Goal: Book appointment/travel/reservation

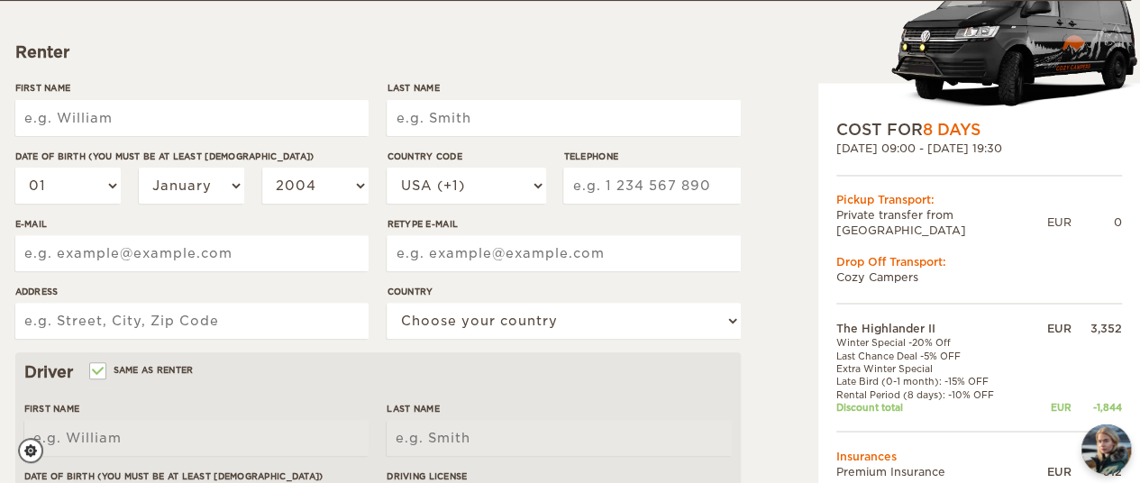
scroll to position [201, 9]
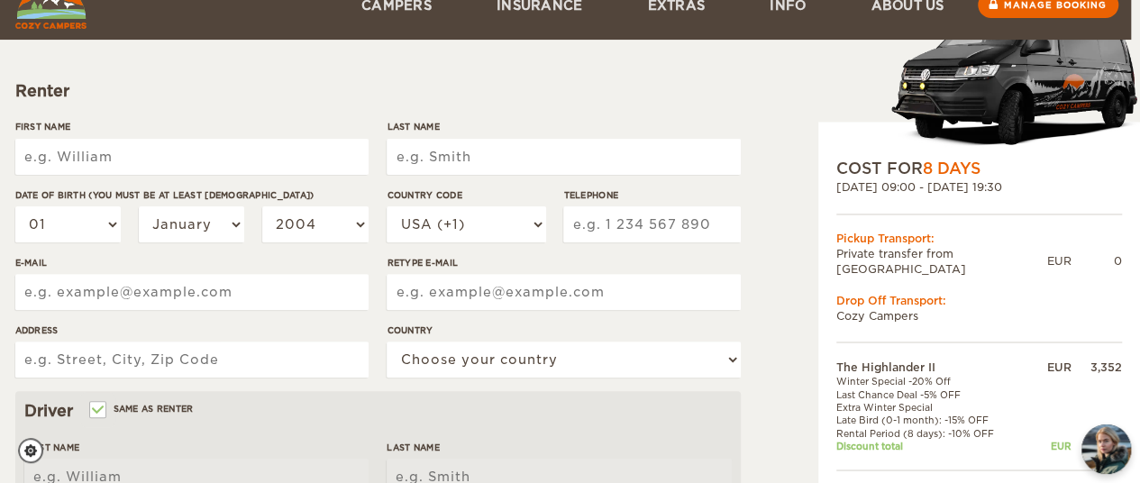
click at [230, 159] on input "First Name" at bounding box center [191, 157] width 353 height 36
type input "PANAGIOTIS"
click at [449, 159] on input "Last Name" at bounding box center [562, 157] width 353 height 36
type input "ZIKIDIS"
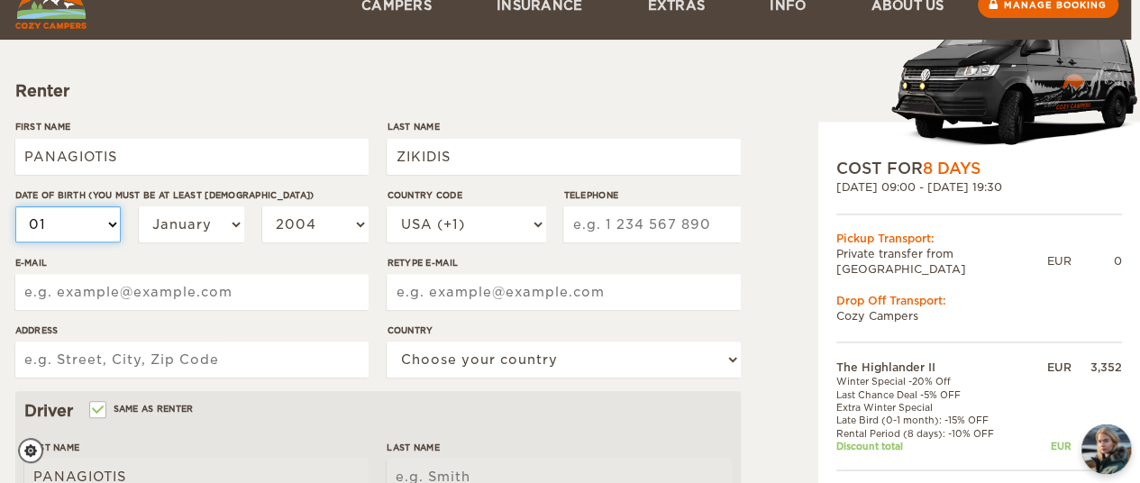
type input "ZIKIDIS"
click at [103, 232] on select "01 02 03 04 05 06 07 08 09 10 11 12 13 14 15 16 17 18 19 20 21 22 23 24 25 26 2…" at bounding box center [68, 224] width 106 height 36
select select "04"
click at [15, 206] on select "01 02 03 04 05 06 07 08 09 10 11 12 13 14 15 16 17 18 19 20 21 22 23 24 25 26 2…" at bounding box center [68, 224] width 106 height 36
select select "04"
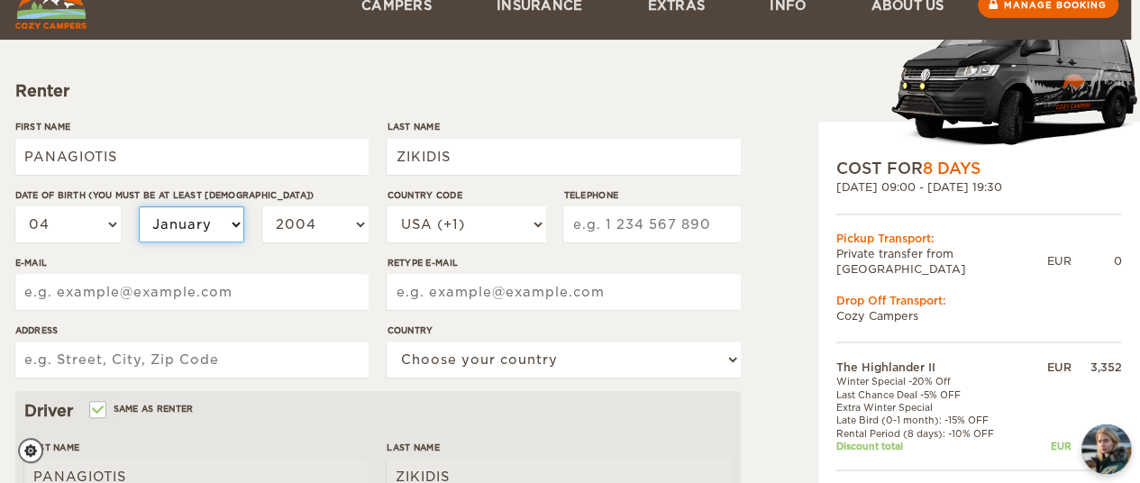
click at [204, 230] on select "January February March April May June July August September October November De…" at bounding box center [192, 224] width 106 height 36
select select "07"
click at [139, 206] on select "January February March April May June July August September October November De…" at bounding box center [192, 224] width 106 height 36
select select "07"
click at [304, 223] on select "2004 2003 2002 2001 2000 1999 1998 1997 1996 1995 1994 1993 1992 1991 1990 1989…" at bounding box center [315, 224] width 106 height 36
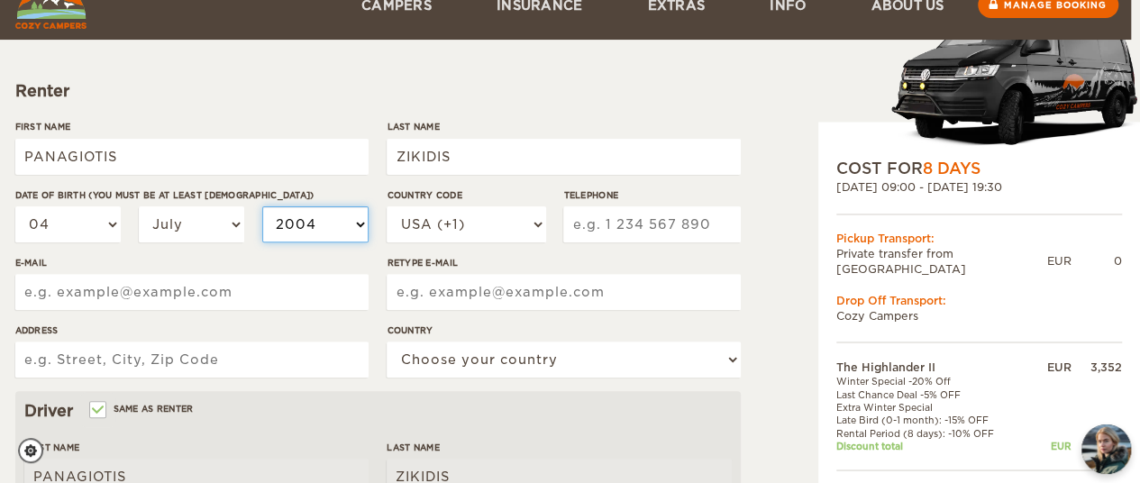
select select "1991"
click at [262, 206] on select "2004 2003 2002 2001 2000 1999 1998 1997 1996 1995 1994 1993 1992 1991 1990 1989…" at bounding box center [315, 224] width 106 height 36
select select "1991"
click at [327, 256] on label"] "E-mail" at bounding box center [191, 263] width 353 height 14
click at [327, 274] on input "E-mail" at bounding box center [191, 292] width 353 height 36
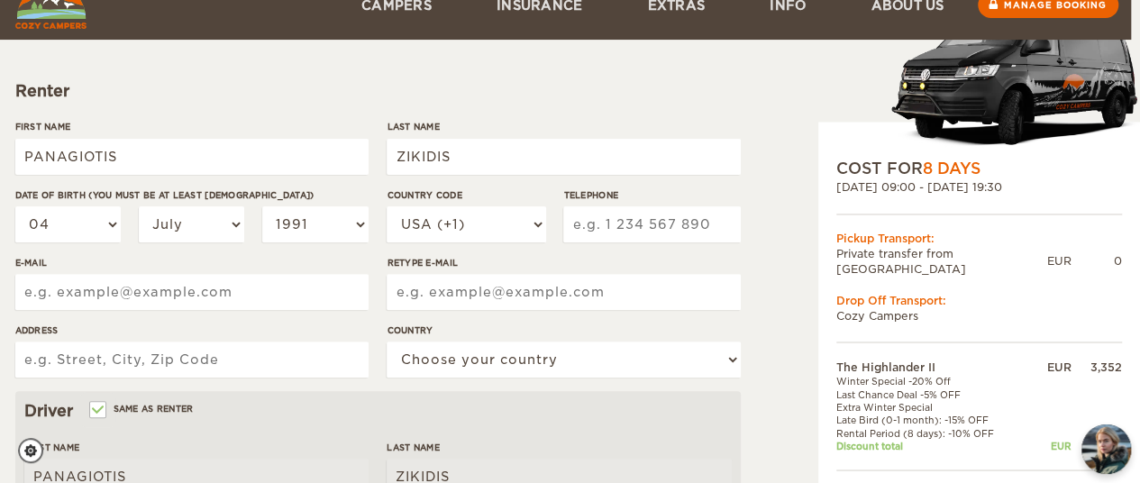
click at [473, 250] on div "Country Code [GEOGRAPHIC_DATA] (+1) [GEOGRAPHIC_DATA] (+44) [GEOGRAPHIC_DATA] (…" at bounding box center [465, 222] width 159 height 68
click at [454, 241] on select "USA (+1) [GEOGRAPHIC_DATA] (+44) [GEOGRAPHIC_DATA] (+49) [GEOGRAPHIC_DATA] (+21…" at bounding box center [465, 224] width 159 height 36
select select "30"
click at [386, 206] on select "USA (+1) [GEOGRAPHIC_DATA] (+44) [GEOGRAPHIC_DATA] (+49) [GEOGRAPHIC_DATA] (+21…" at bounding box center [465, 224] width 159 height 36
click at [628, 229] on input "Telephone" at bounding box center [651, 224] width 177 height 36
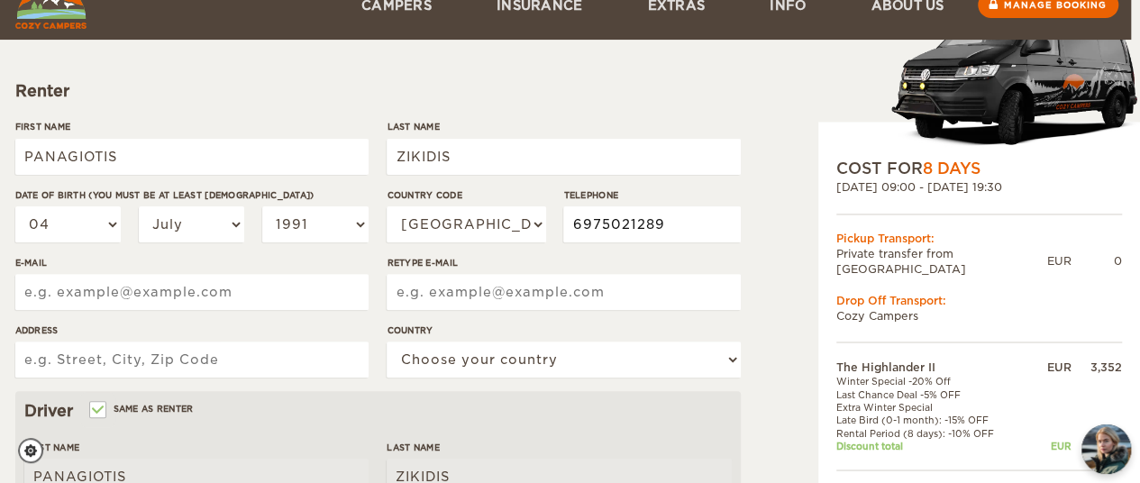
type input "6975021289"
click at [591, 257] on label"] "Retype E-mail" at bounding box center [562, 263] width 353 height 14
click at [591, 274] on input "Retype E-mail" at bounding box center [562, 292] width 353 height 36
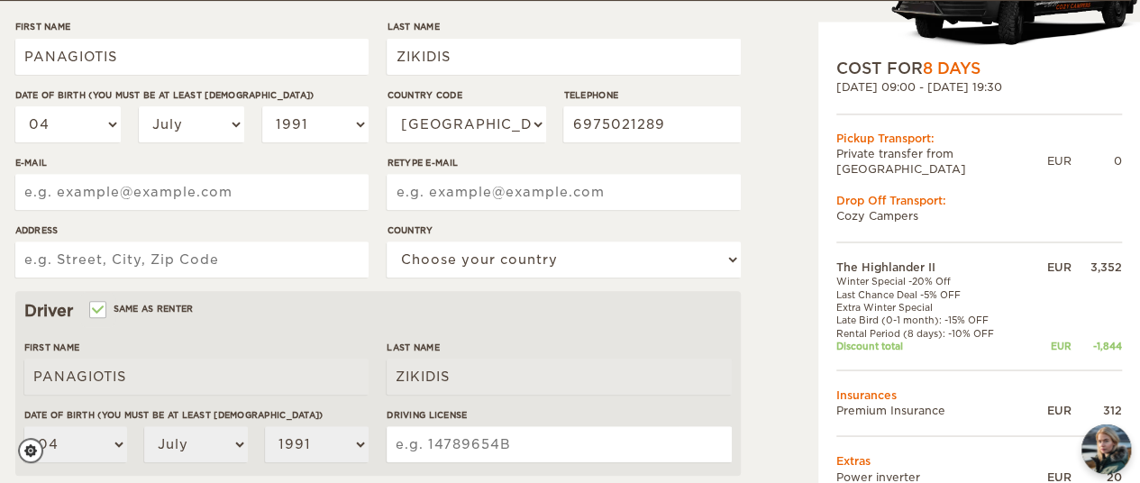
click at [171, 190] on div "First Name [PERSON_NAME] Last Name [PERSON_NAME] Date of birth (You must be at …" at bounding box center [377, 155] width 725 height 271
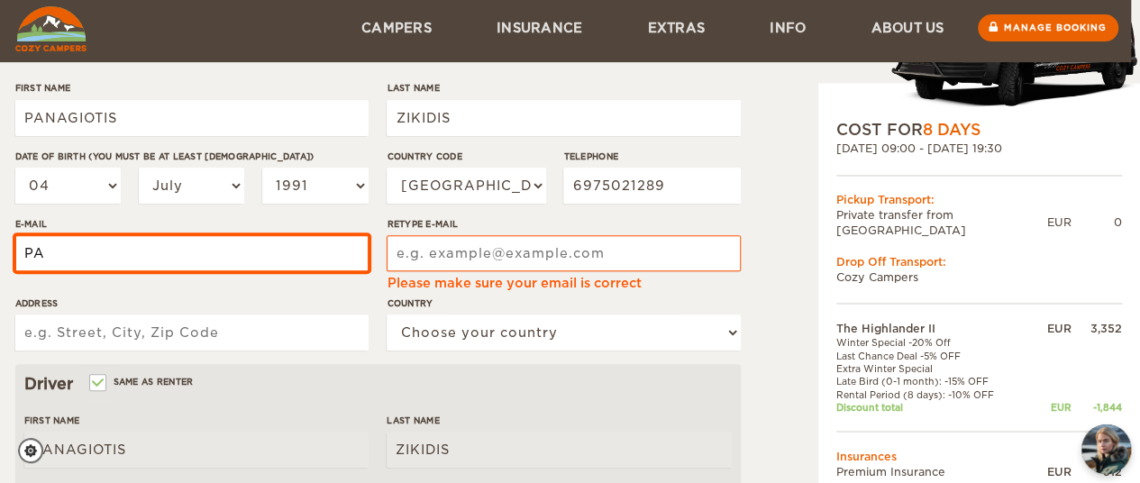
type input "P"
type input "[EMAIL_ADDRESS][DOMAIN_NAME]"
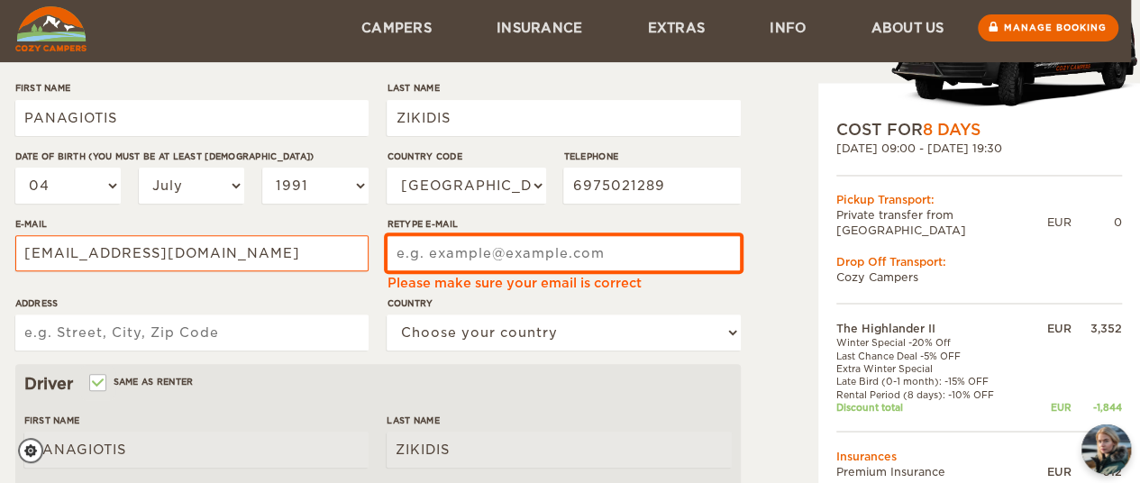
click at [454, 258] on input "Retype E-mail" at bounding box center [562, 253] width 353 height 36
type input "[EMAIL_ADDRESS][DOMAIN_NAME]"
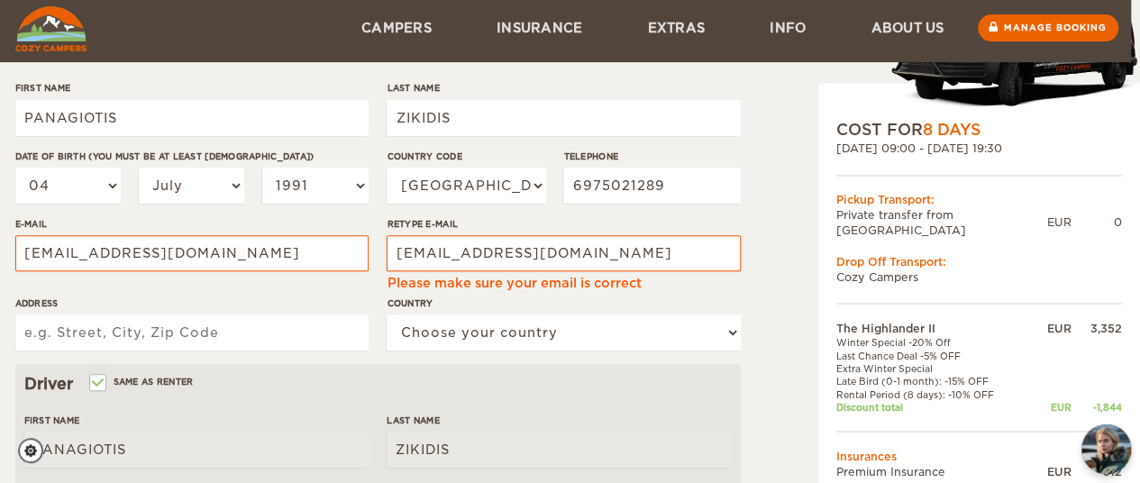
click at [219, 325] on input "Address" at bounding box center [191, 332] width 353 height 36
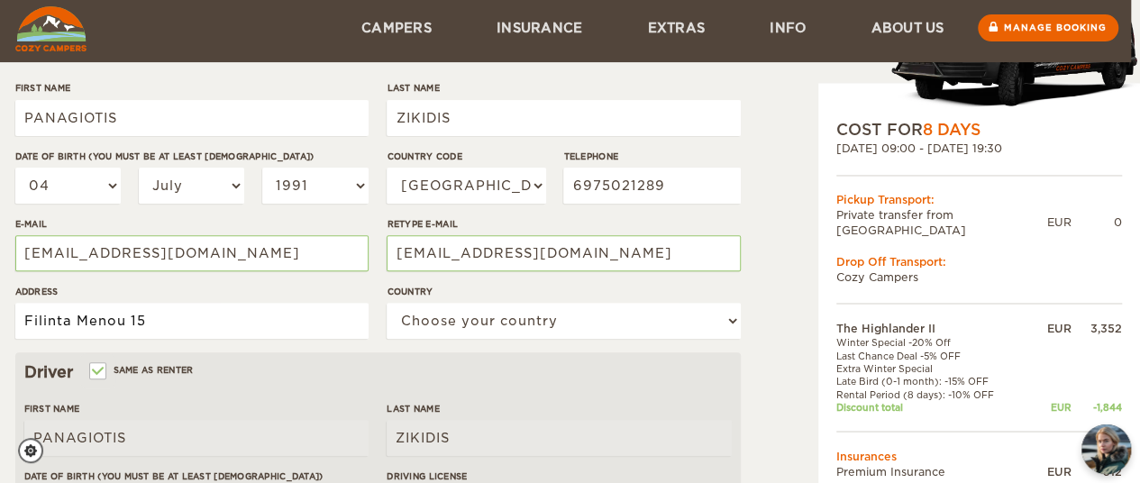
type input "Filinta Menou 15"
click at [442, 298] on div "Country Choose your country [GEOGRAPHIC_DATA] [GEOGRAPHIC_DATA] [GEOGRAPHIC_DAT…" at bounding box center [562, 319] width 353 height 68
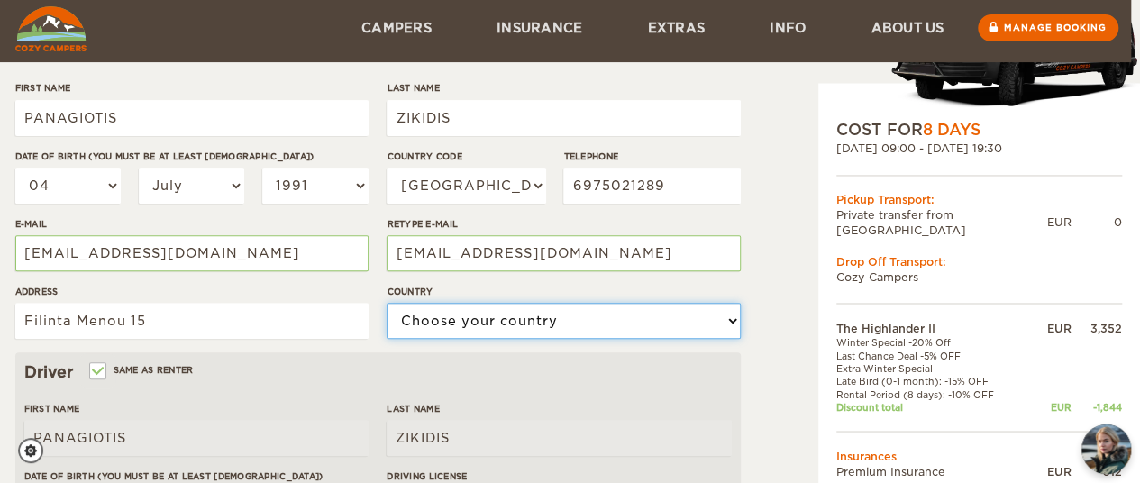
click at [431, 313] on select "Choose your country [GEOGRAPHIC_DATA] [GEOGRAPHIC_DATA] [GEOGRAPHIC_DATA] [GEOG…" at bounding box center [562, 321] width 353 height 36
click at [386, 303] on select "Choose your country [GEOGRAPHIC_DATA] [GEOGRAPHIC_DATA] [GEOGRAPHIC_DATA] [GEOG…" at bounding box center [562, 321] width 353 height 36
click at [441, 323] on select "Choose your country [GEOGRAPHIC_DATA] [GEOGRAPHIC_DATA] [GEOGRAPHIC_DATA] [GEOG…" at bounding box center [562, 321] width 353 height 36
select select "80"
click at [386, 303] on select "Choose your country [GEOGRAPHIC_DATA] [GEOGRAPHIC_DATA] [GEOGRAPHIC_DATA] [GEOG…" at bounding box center [562, 321] width 353 height 36
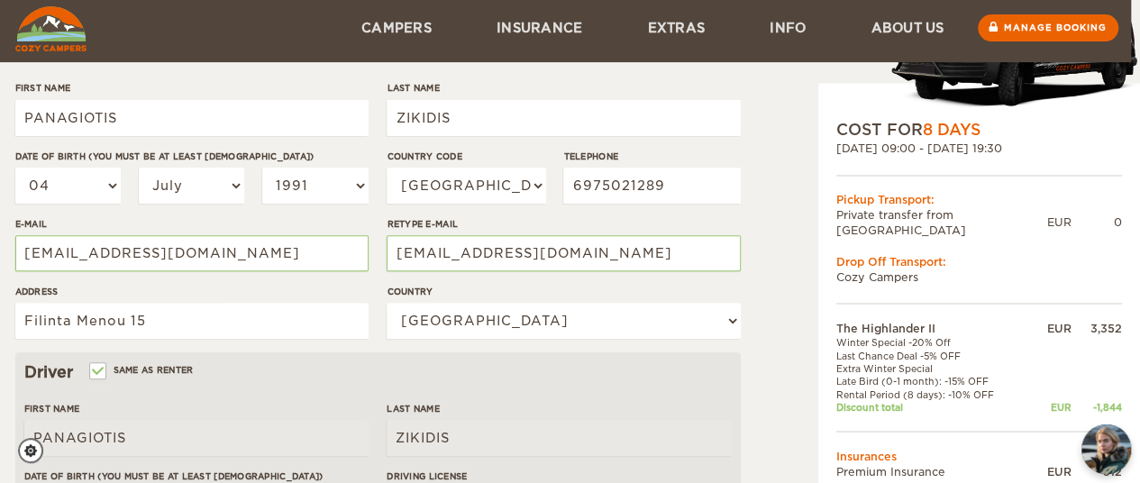
click at [751, 300] on div "The Highlander II Expand Collapse Total 2,020 EUR Automatic COST FOR 8 Days [DA…" at bounding box center [561, 381] width 1092 height 1066
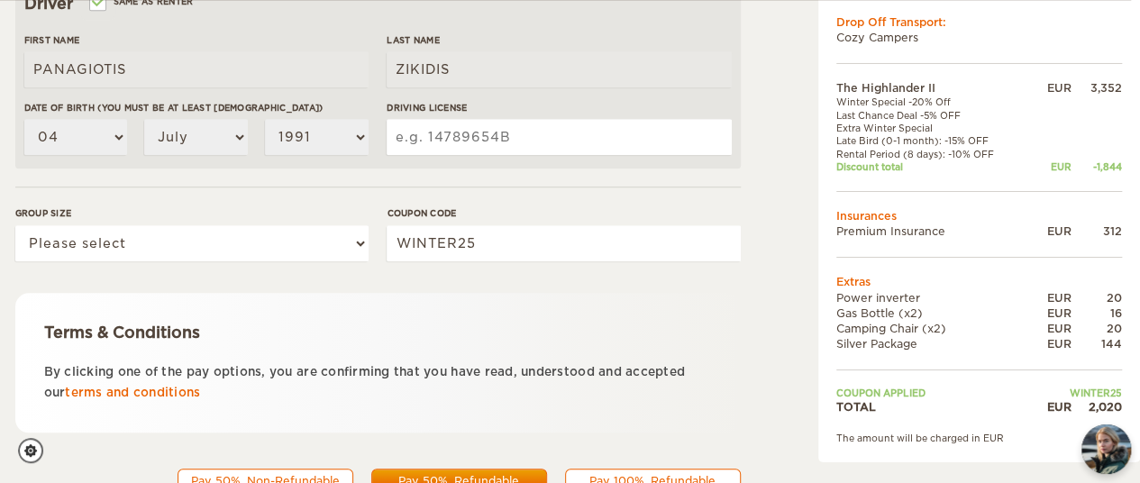
scroll to position [623, 9]
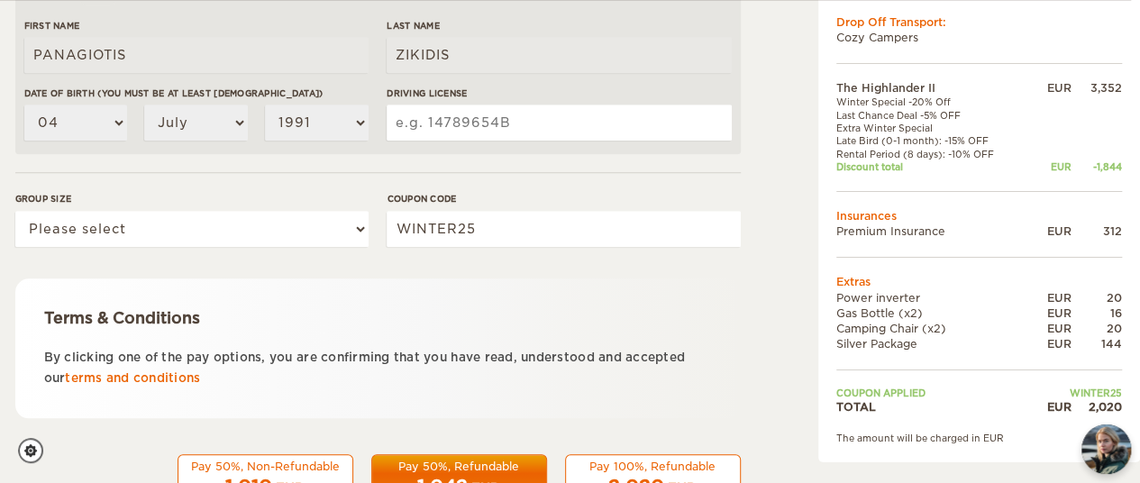
click at [458, 129] on input "Driving License" at bounding box center [558, 123] width 344 height 36
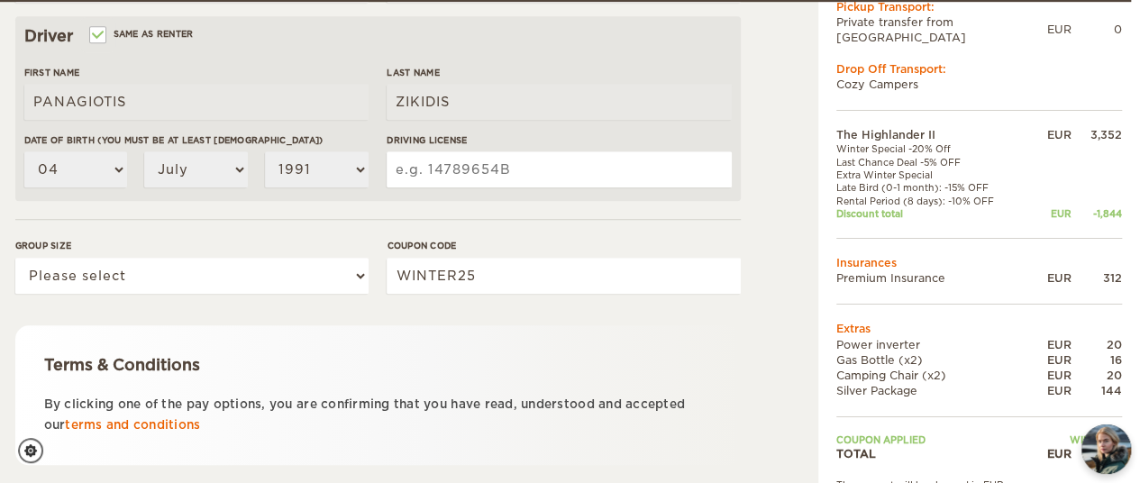
scroll to position [577, 9]
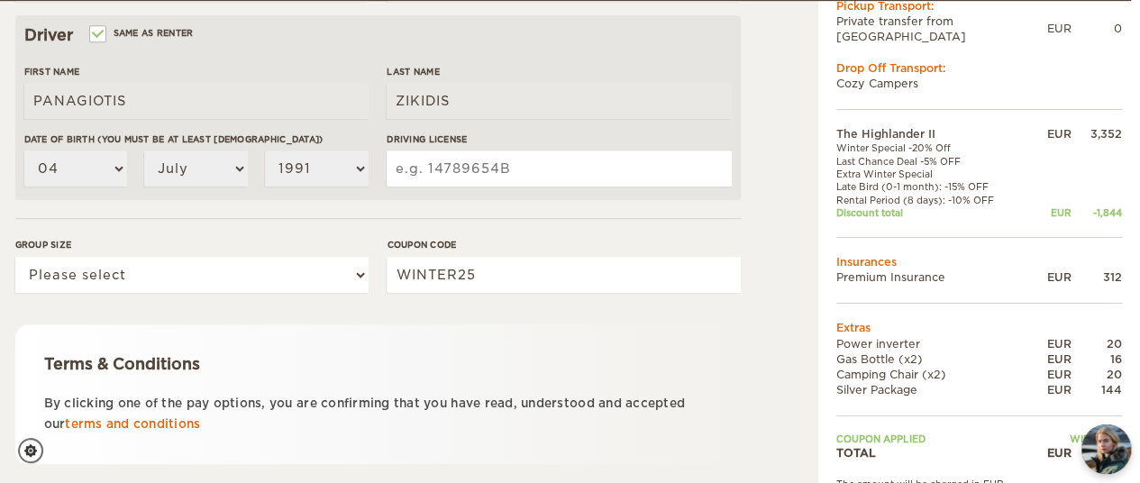
click at [214, 293] on div "Group size Please select 1 2" at bounding box center [191, 272] width 353 height 68
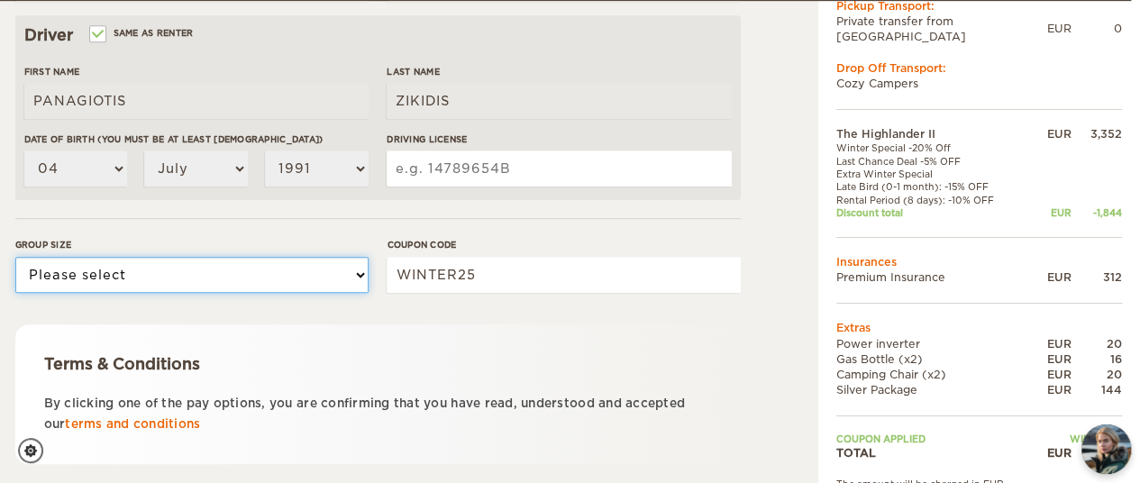
click at [202, 284] on select "Please select 1 2" at bounding box center [191, 275] width 353 height 36
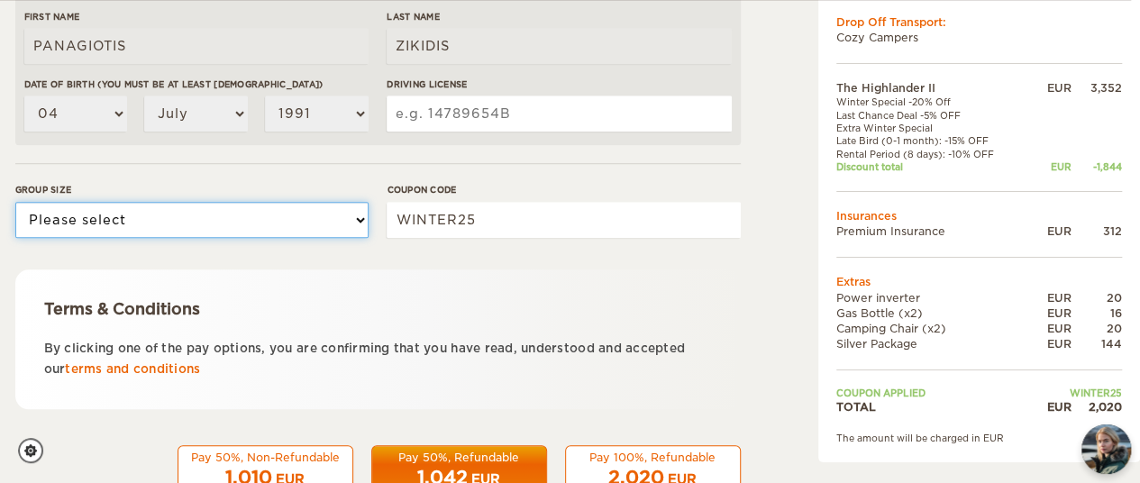
scroll to position [632, 9]
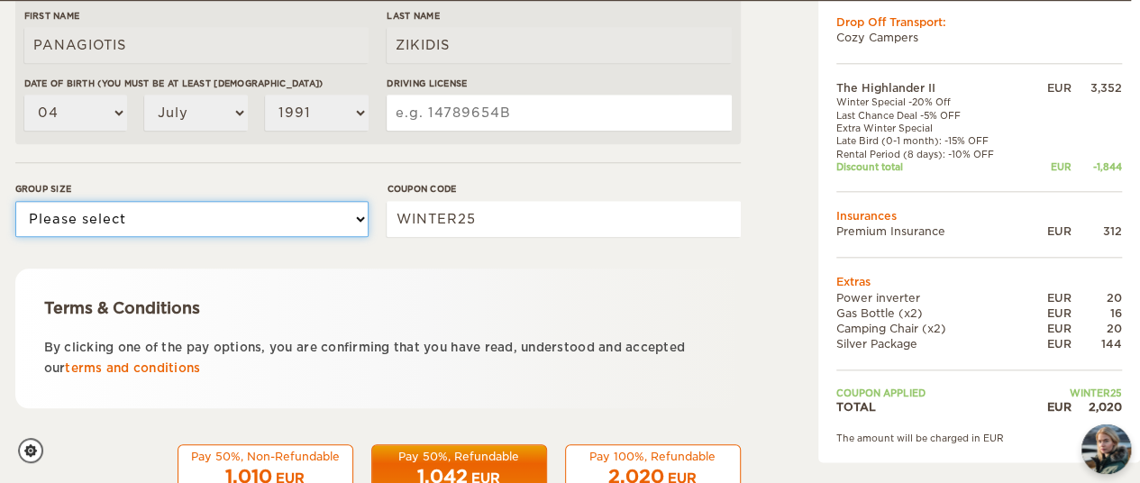
click at [150, 221] on select "Please select 1 2" at bounding box center [191, 219] width 353 height 36
select select "2"
click at [15, 201] on select "Please select 1 2" at bounding box center [191, 219] width 353 height 36
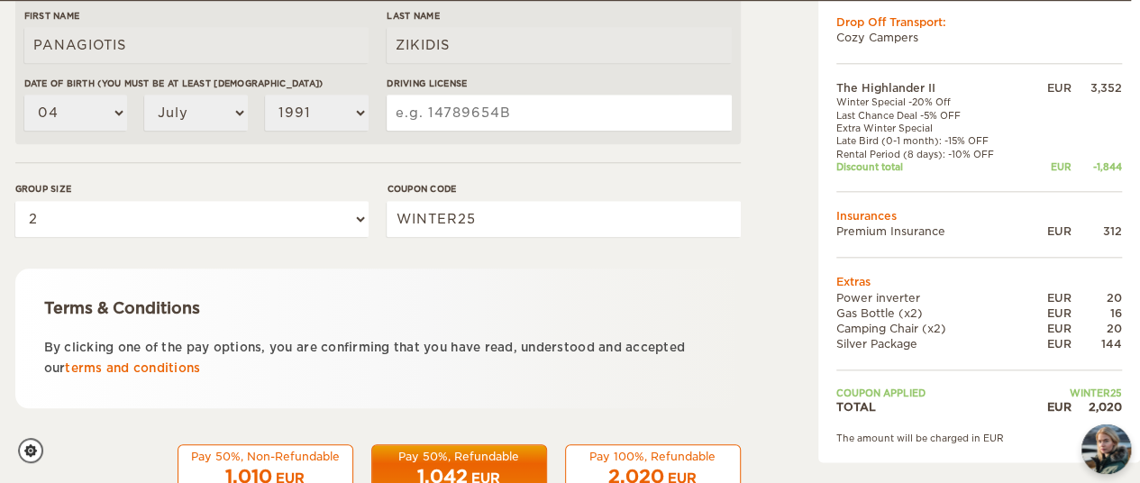
click at [456, 111] on input "Driving License" at bounding box center [558, 113] width 344 height 36
click at [537, 107] on input "Driving License" at bounding box center [558, 113] width 344 height 36
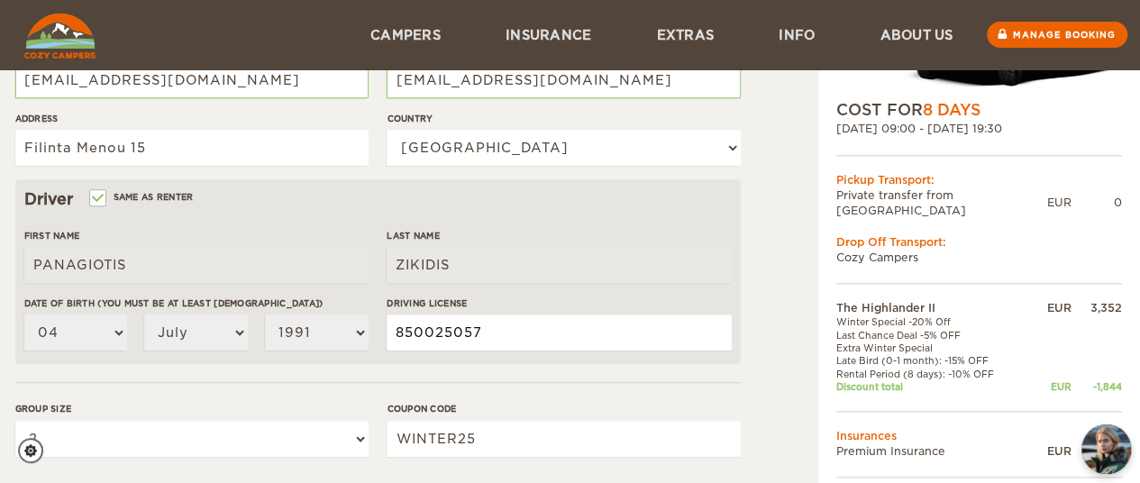
scroll to position [407, 9]
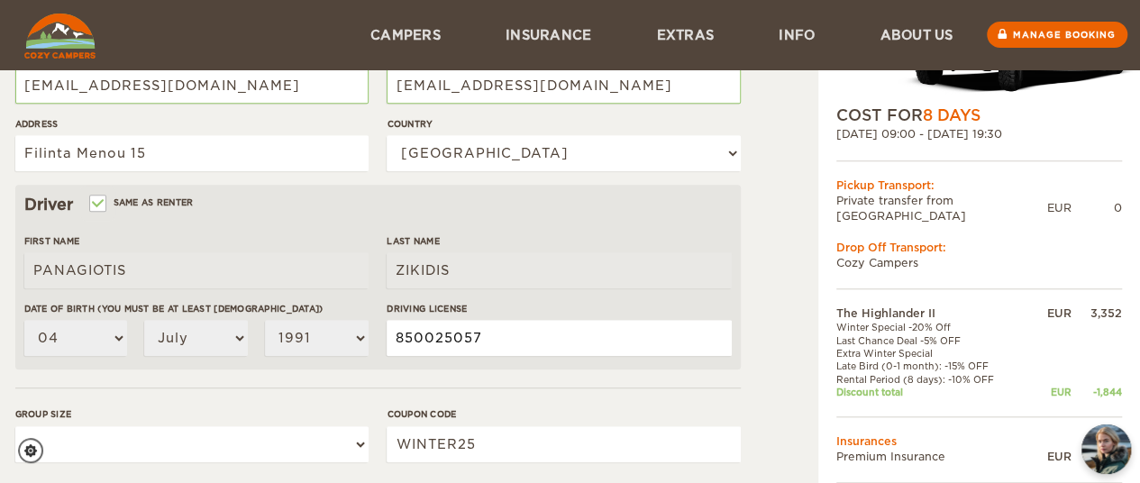
type input "850025057"
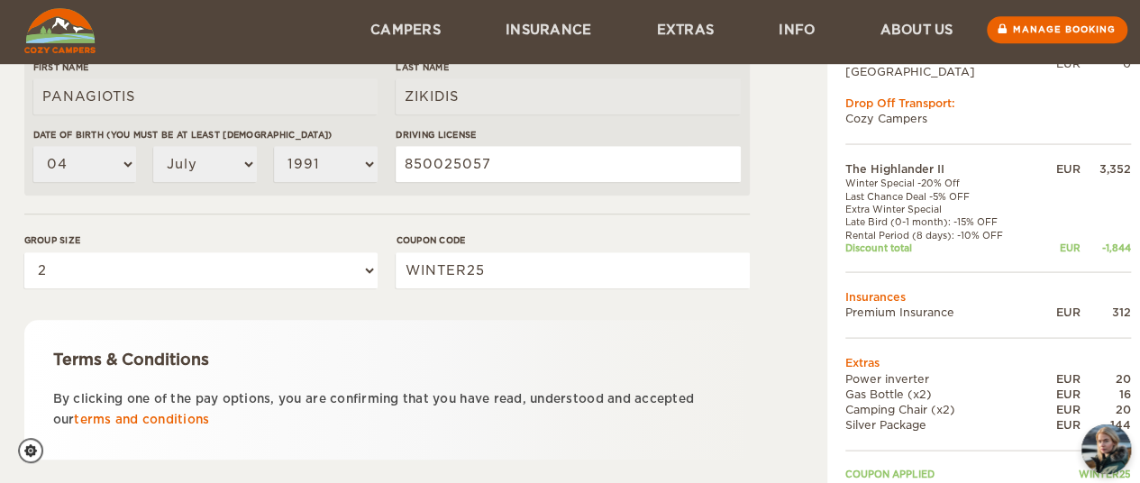
scroll to position [687, 0]
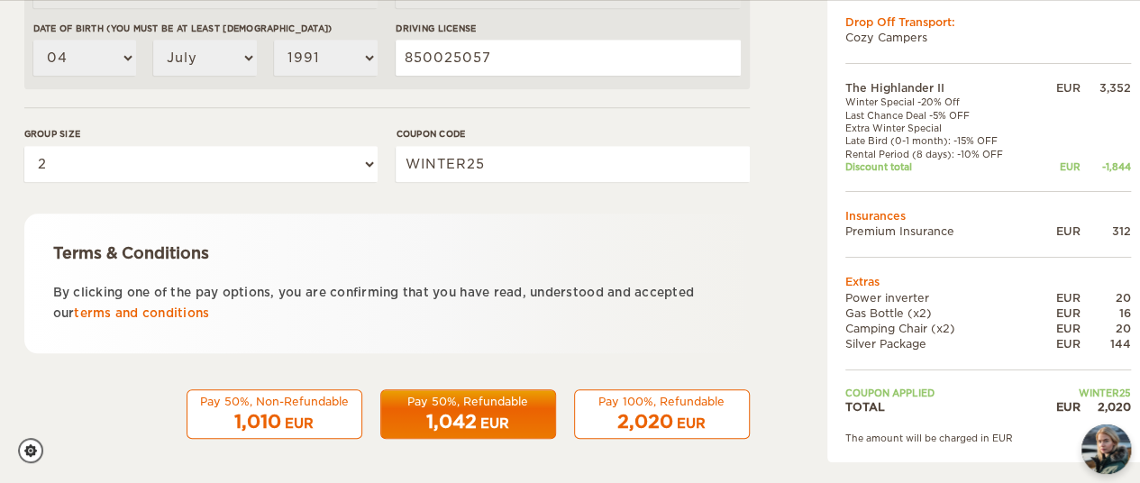
click at [445, 415] on span "1,042" at bounding box center [451, 422] width 50 height 22
